Goal: Task Accomplishment & Management: Manage account settings

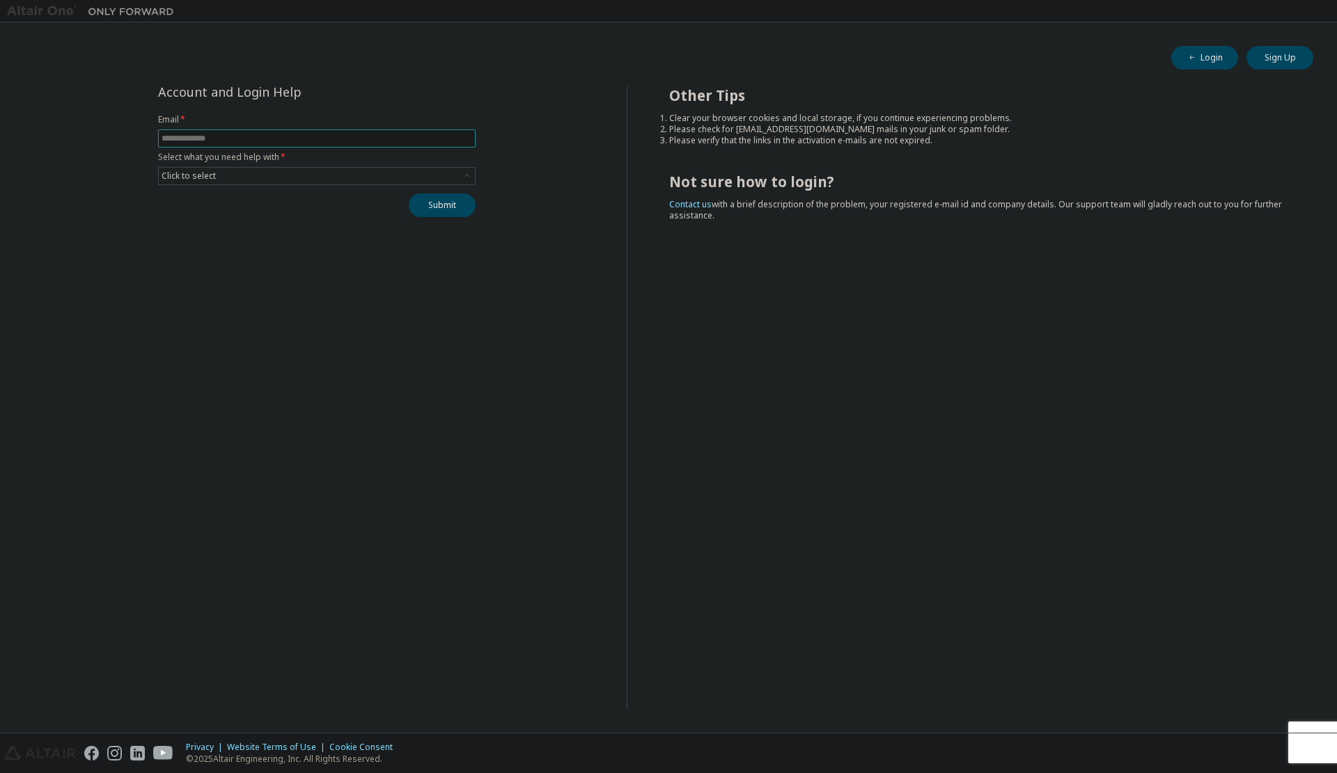
click at [276, 137] on input "text" at bounding box center [317, 138] width 311 height 11
type input "**********"
click at [229, 171] on div "Click to select" at bounding box center [317, 176] width 316 height 17
click at [219, 218] on li "I forgot my password" at bounding box center [315, 215] width 313 height 18
click at [449, 203] on button "Submit" at bounding box center [442, 206] width 67 height 24
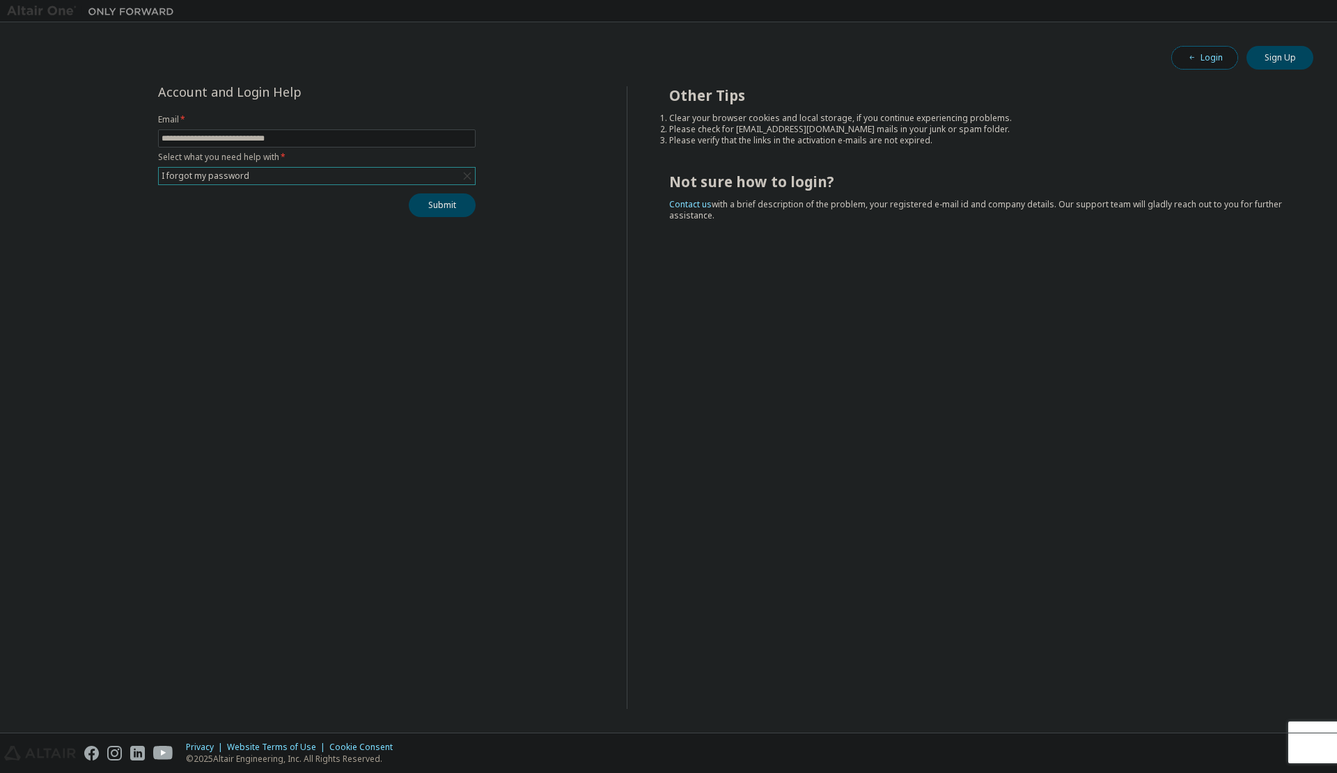
click at [1203, 55] on button "Login" at bounding box center [1204, 58] width 67 height 24
